Goal: Task Accomplishment & Management: Use online tool/utility

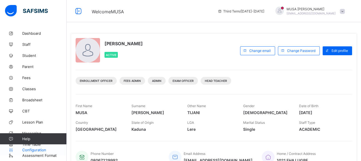
click at [38, 148] on span "Configuration" at bounding box center [44, 150] width 44 height 4
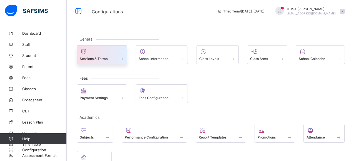
click at [112, 50] on div at bounding box center [102, 51] width 44 height 7
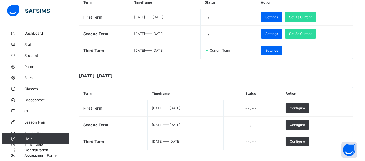
scroll to position [107, 0]
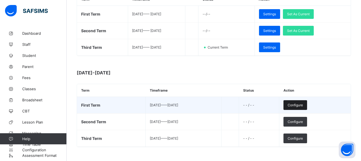
click at [303, 103] on span "Configure" at bounding box center [295, 105] width 15 height 4
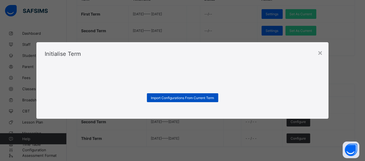
click at [194, 99] on span "Import Configurations From Current Term" at bounding box center [182, 98] width 63 height 4
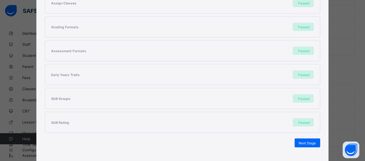
scroll to position [144, 0]
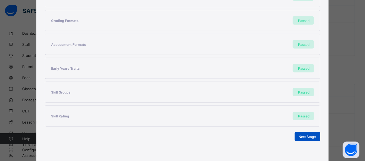
click at [306, 135] on span "Next Stage" at bounding box center [307, 137] width 17 height 4
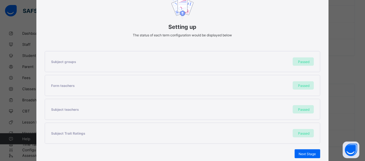
scroll to position [90, 0]
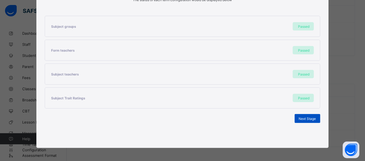
click at [315, 116] on div "Next Stage" at bounding box center [308, 118] width 26 height 9
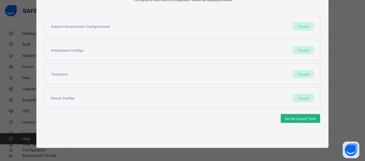
click at [299, 118] on span "Set As Current Term" at bounding box center [300, 119] width 31 height 4
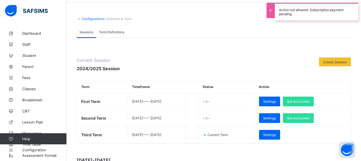
scroll to position [107, 0]
